Goal: Transaction & Acquisition: Purchase product/service

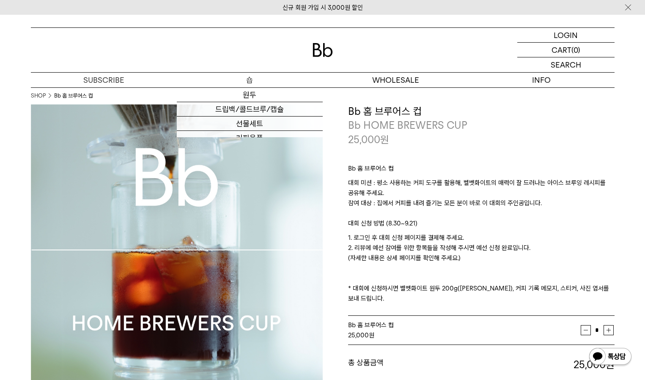
click at [246, 81] on p "숍" at bounding box center [250, 80] width 146 height 15
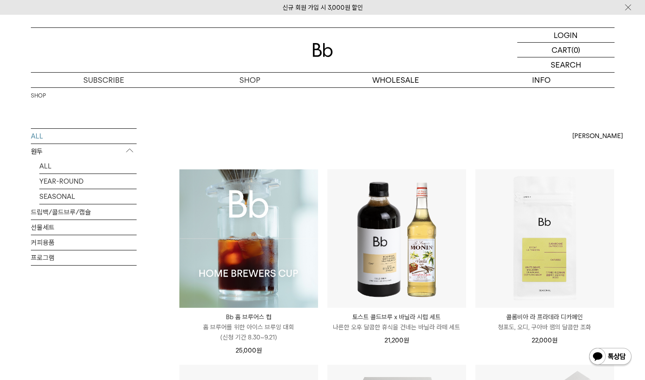
click at [257, 232] on img at bounding box center [248, 238] width 139 height 139
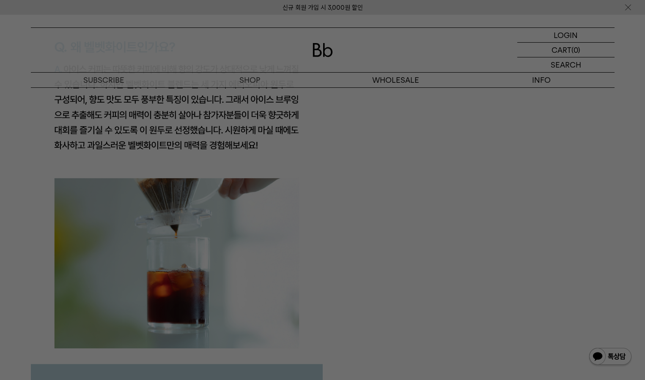
scroll to position [1620, 0]
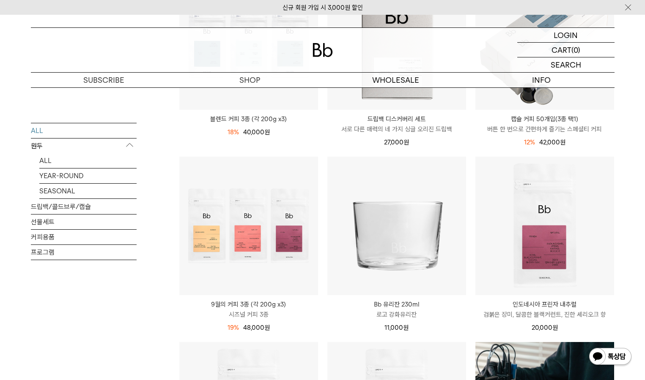
scroll to position [394, 0]
